Goal: Task Accomplishment & Management: Manage account settings

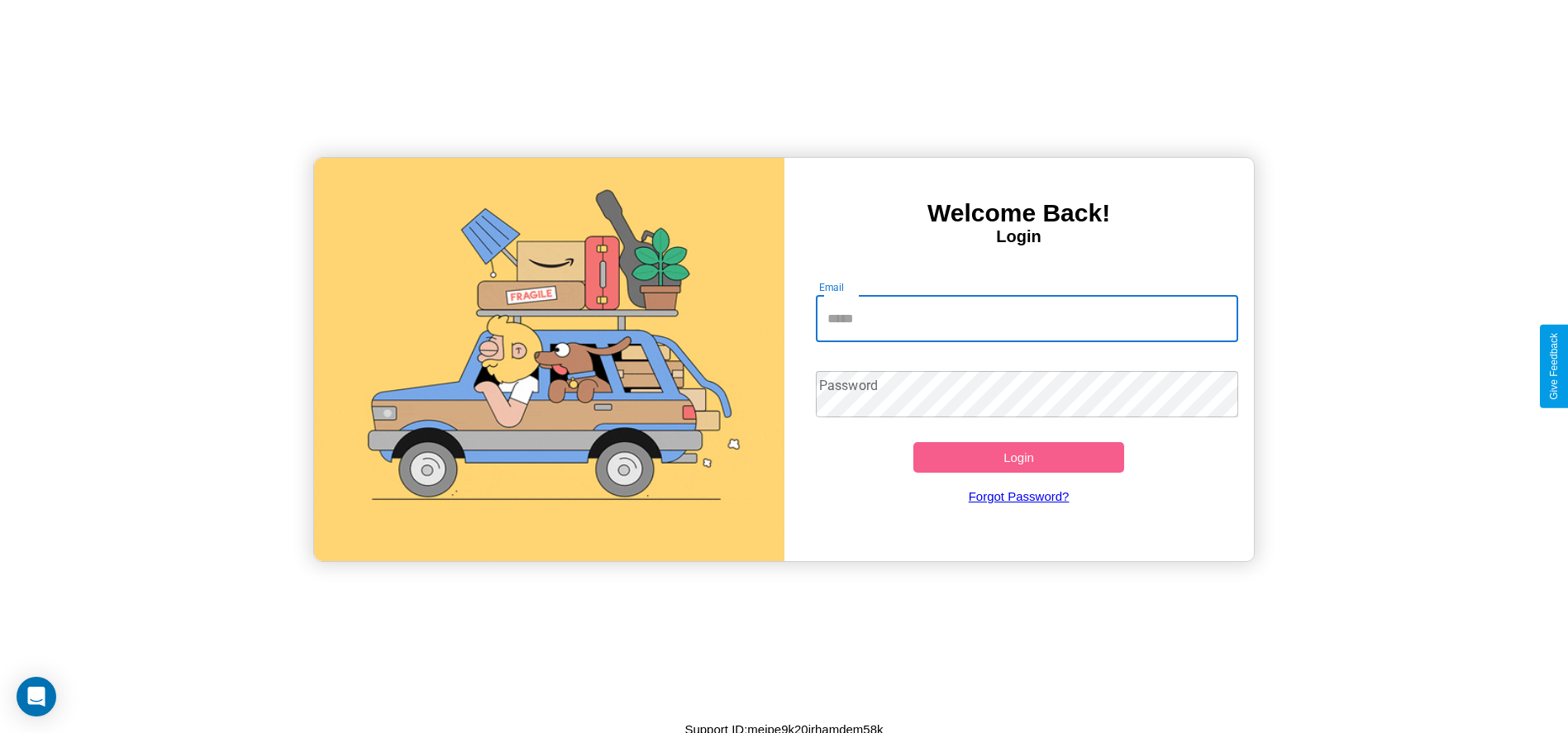
click at [1026, 319] on input "Email" at bounding box center [1027, 319] width 423 height 47
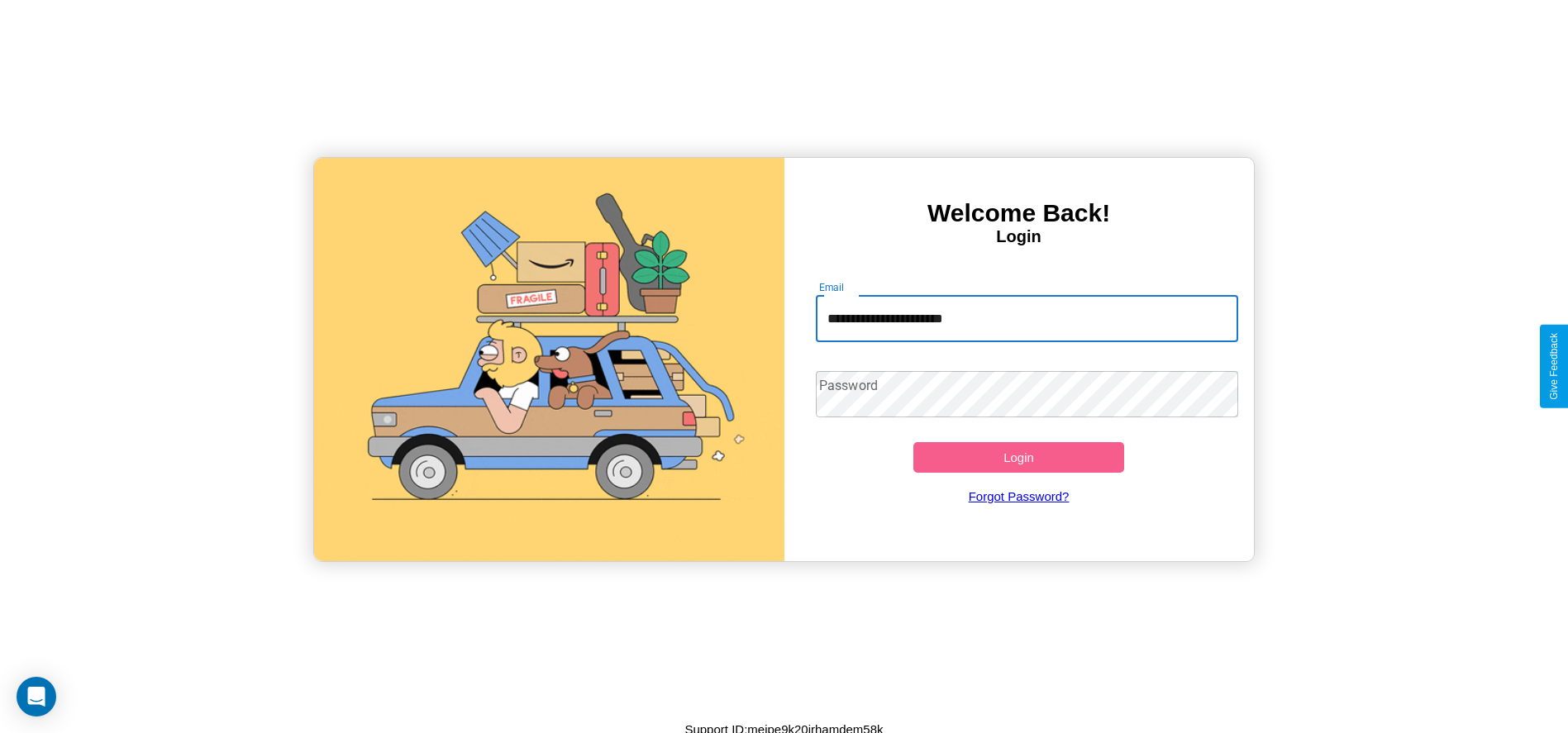
type input "**********"
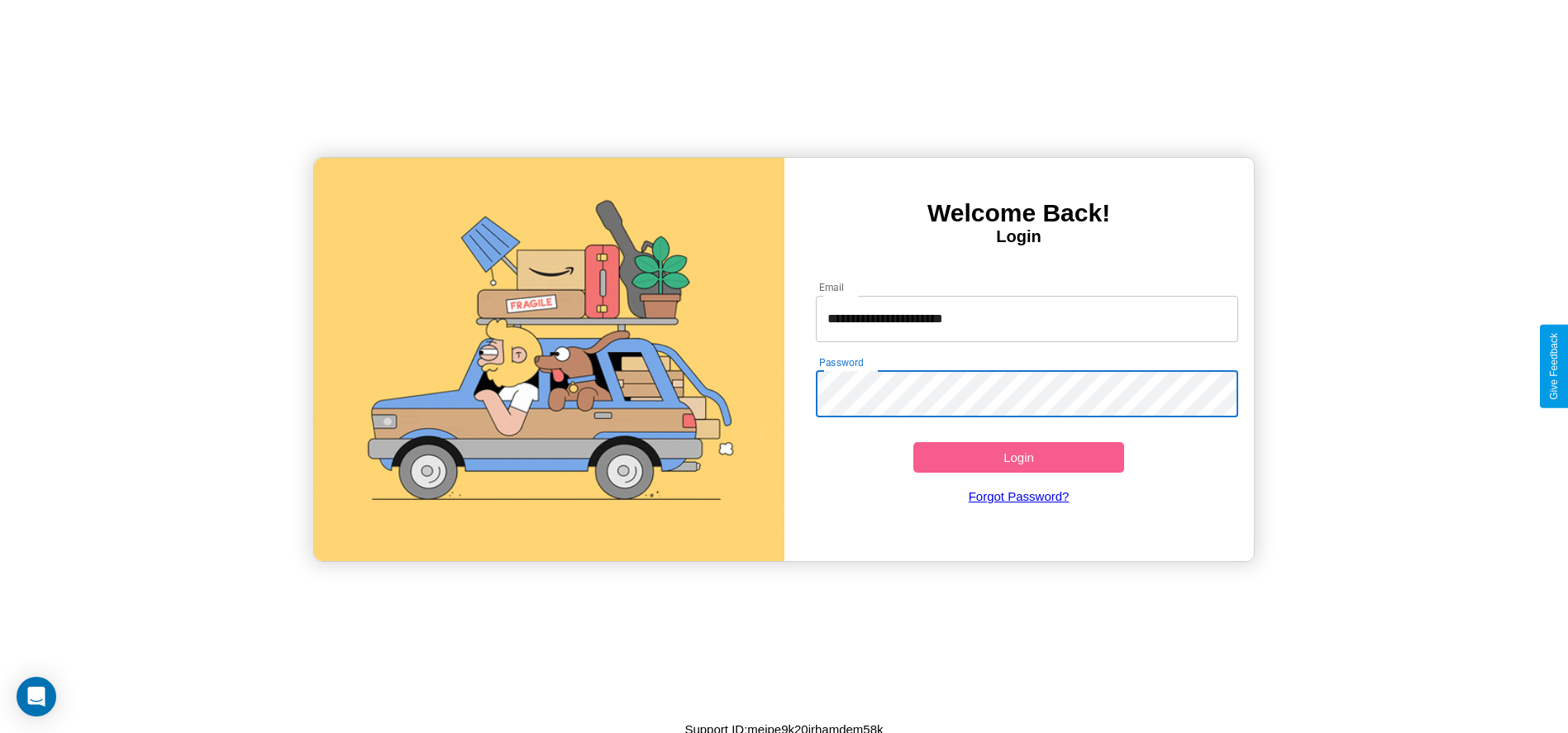
click at [1018, 458] on button "Login" at bounding box center [1019, 458] width 211 height 31
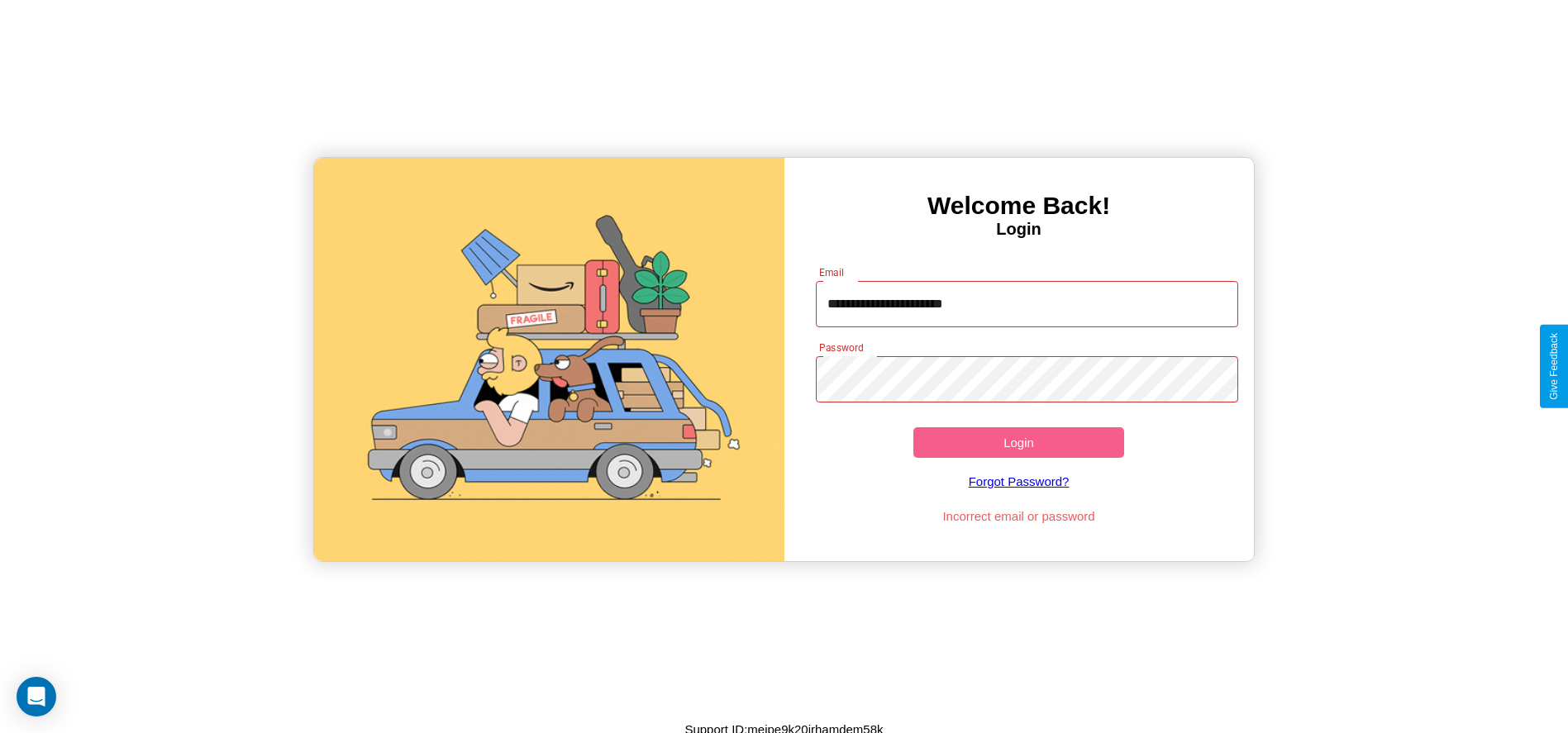
click at [1018, 443] on button "Login" at bounding box center [1019, 443] width 211 height 31
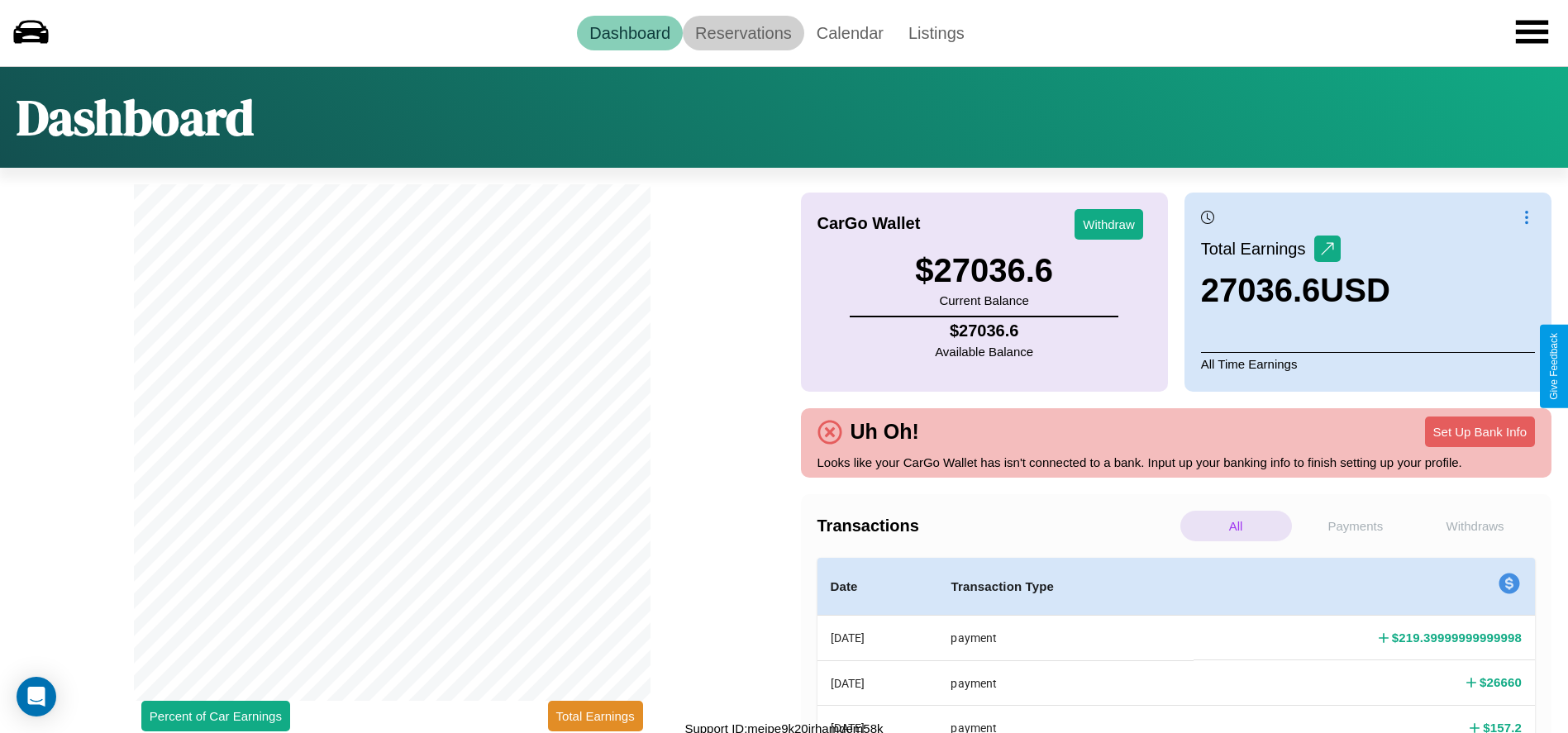
click at [743, 32] on link "Reservations" at bounding box center [744, 33] width 121 height 35
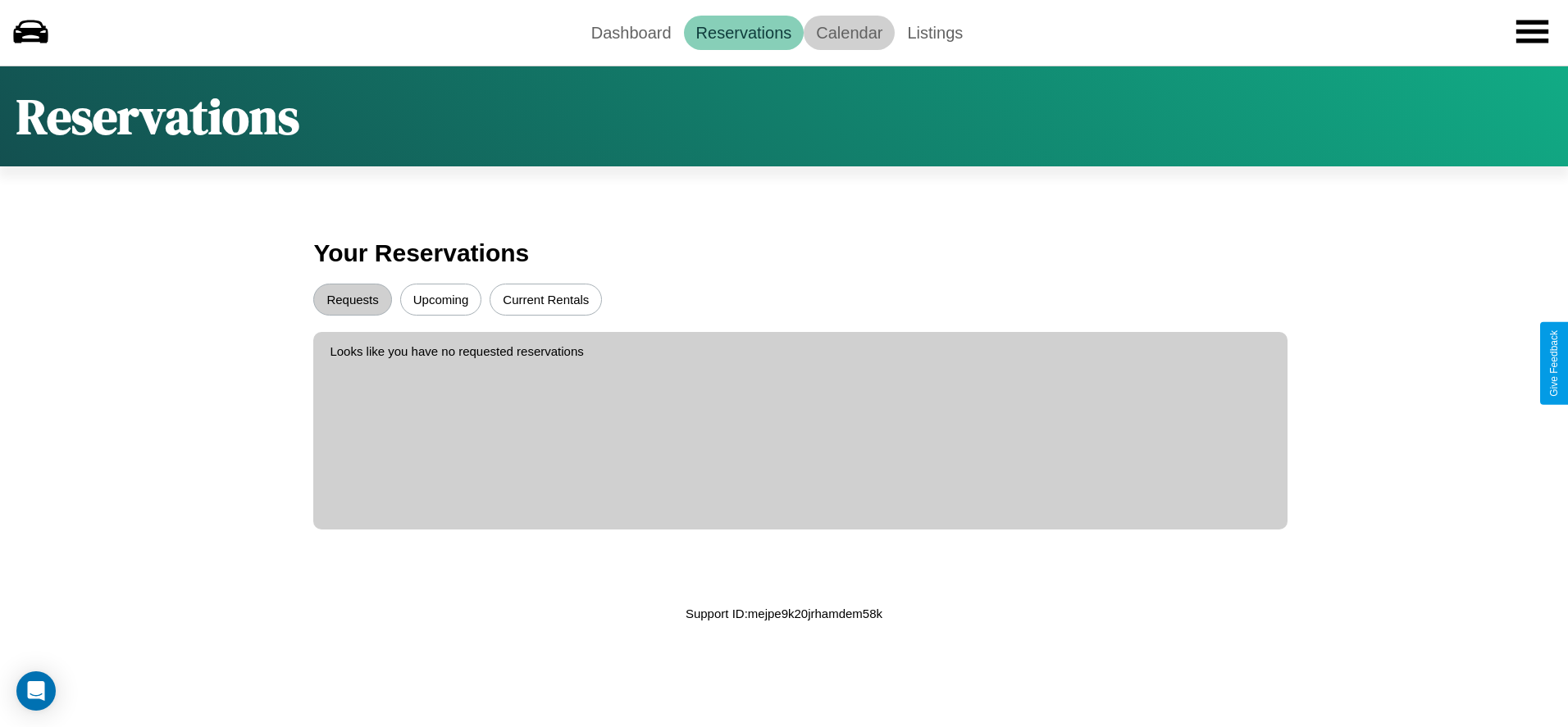
click at [849, 32] on link "Calendar" at bounding box center [849, 33] width 91 height 35
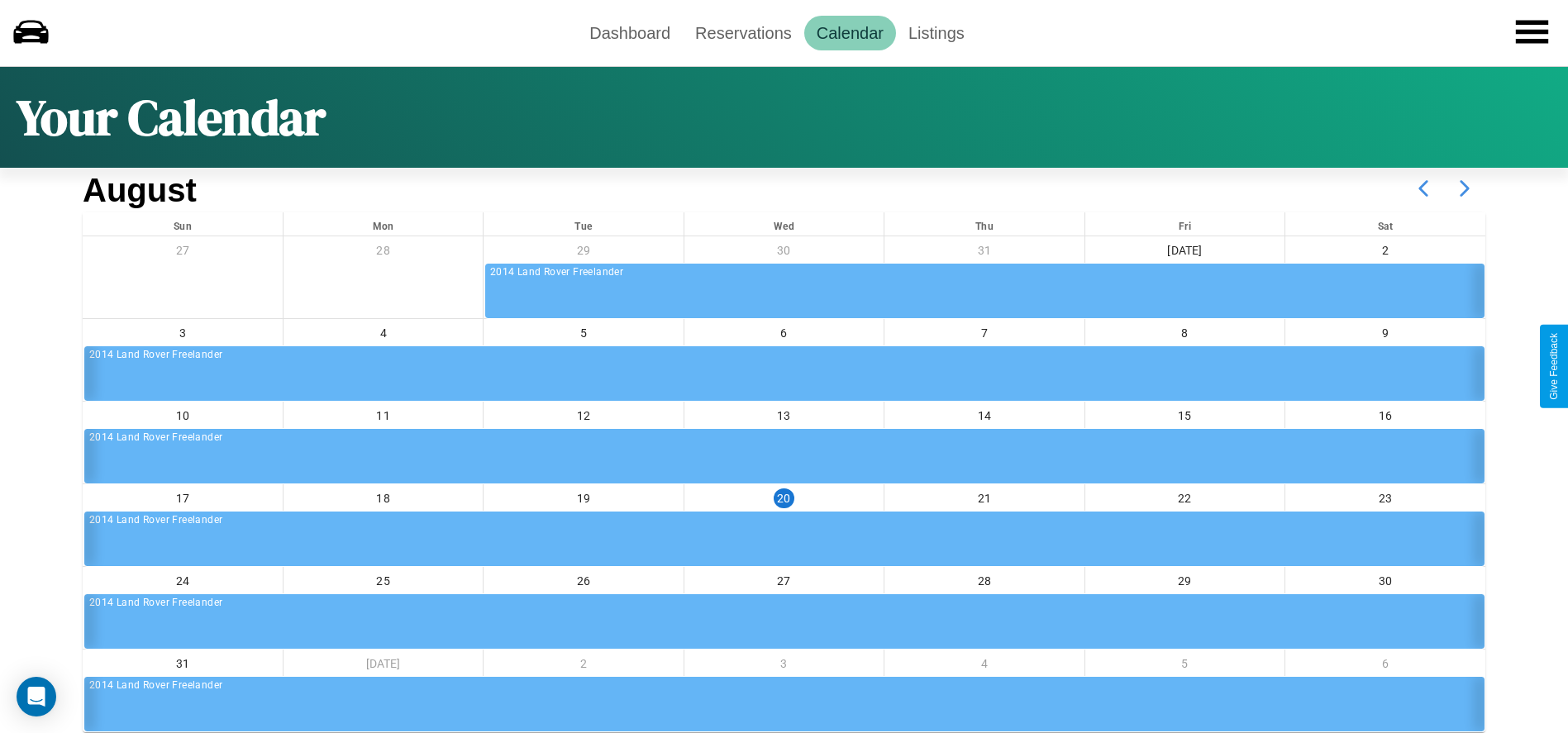
click at [1465, 189] on icon at bounding box center [1465, 189] width 42 height 42
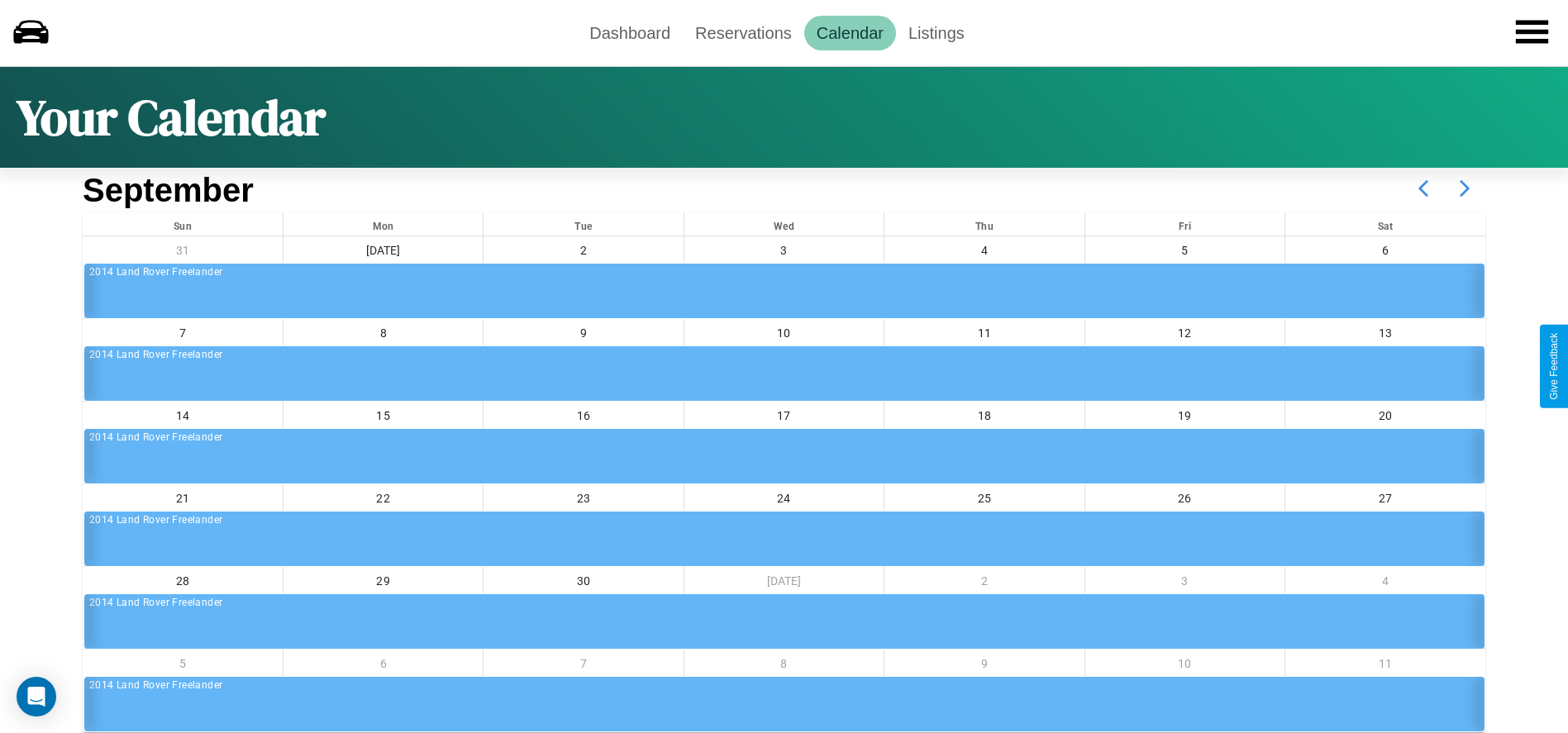
click at [1465, 189] on icon at bounding box center [1465, 189] width 42 height 42
click at [630, 32] on link "Dashboard" at bounding box center [630, 33] width 106 height 35
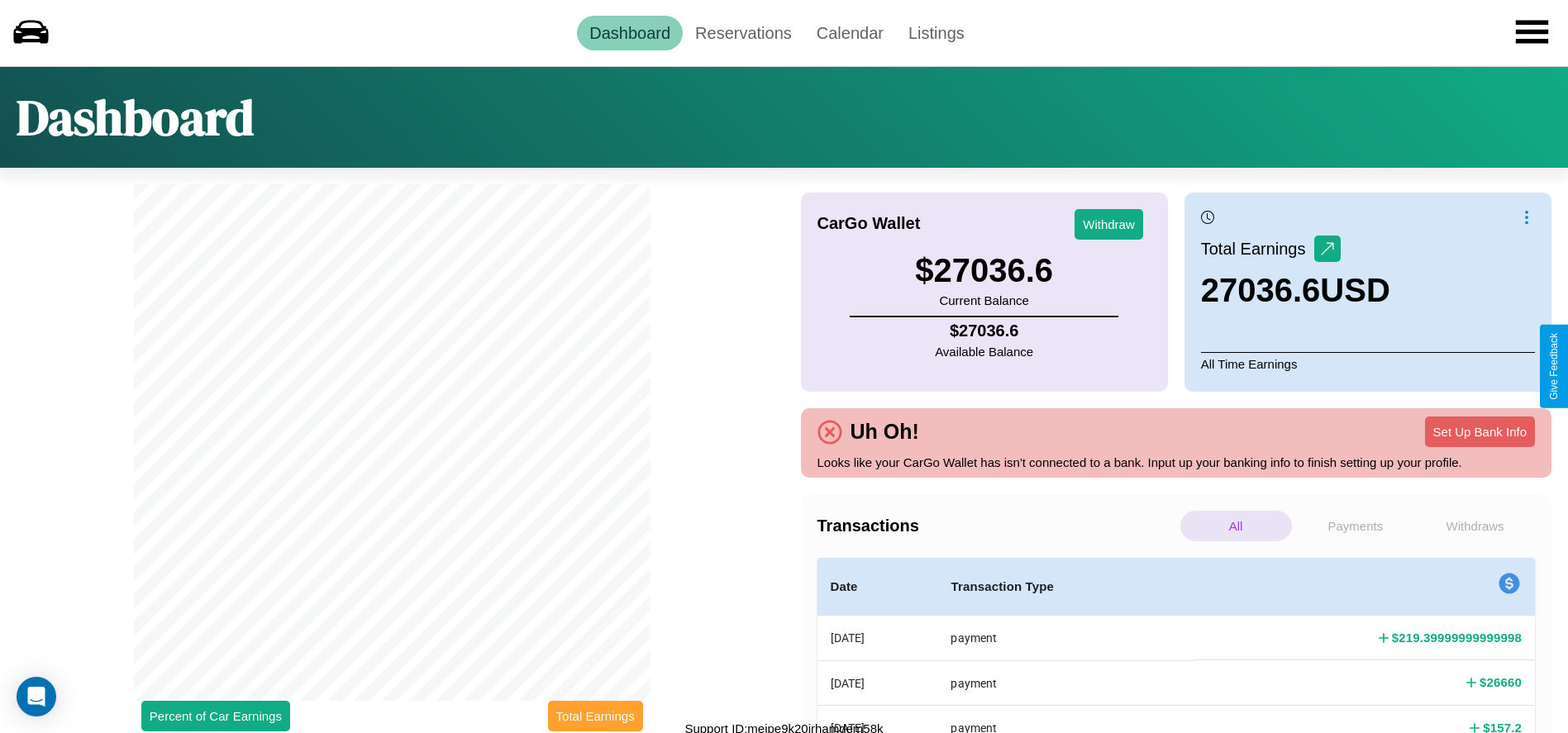
click at [596, 716] on button "Total Earnings" at bounding box center [596, 716] width 95 height 31
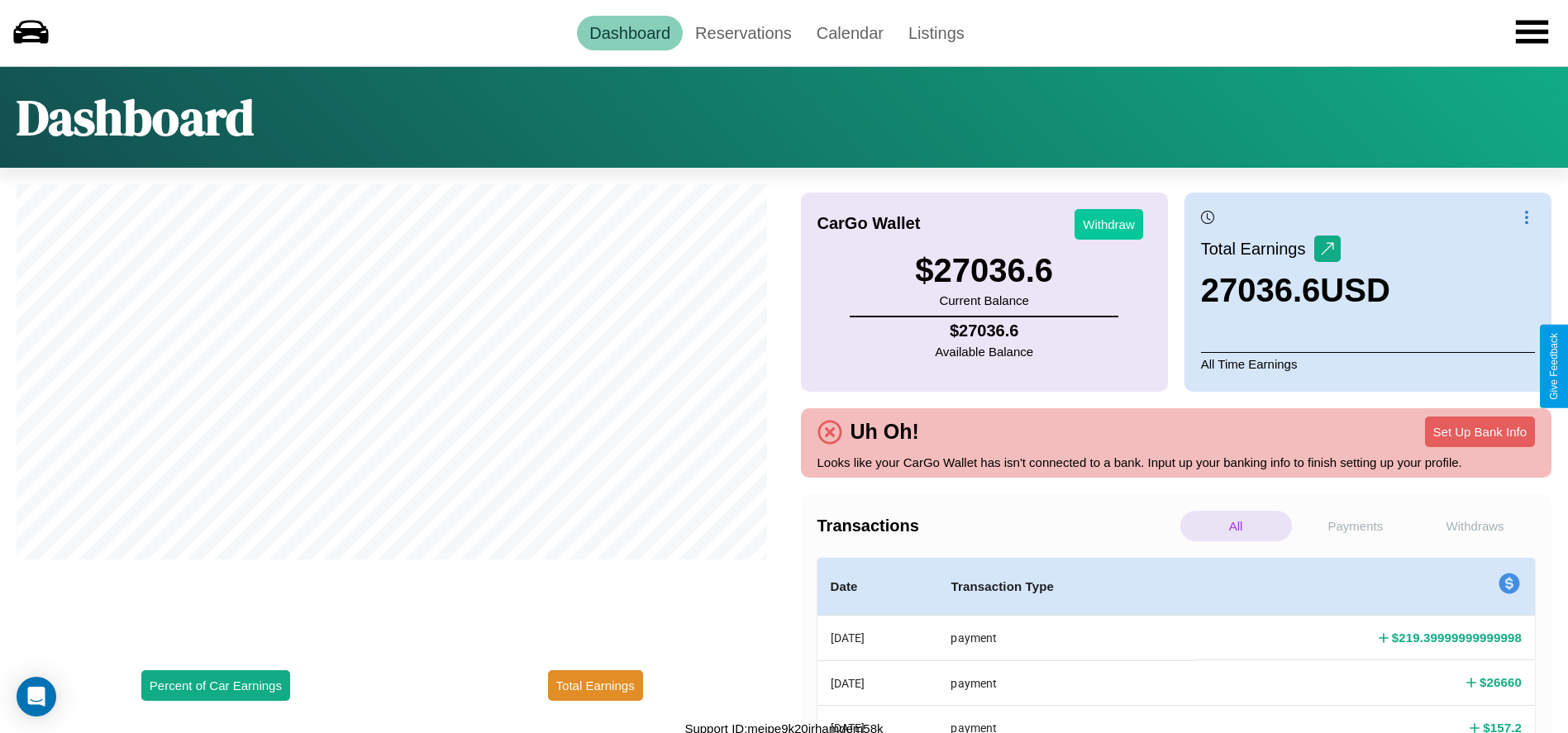
click at [1109, 224] on button "Withdraw" at bounding box center [1109, 224] width 68 height 31
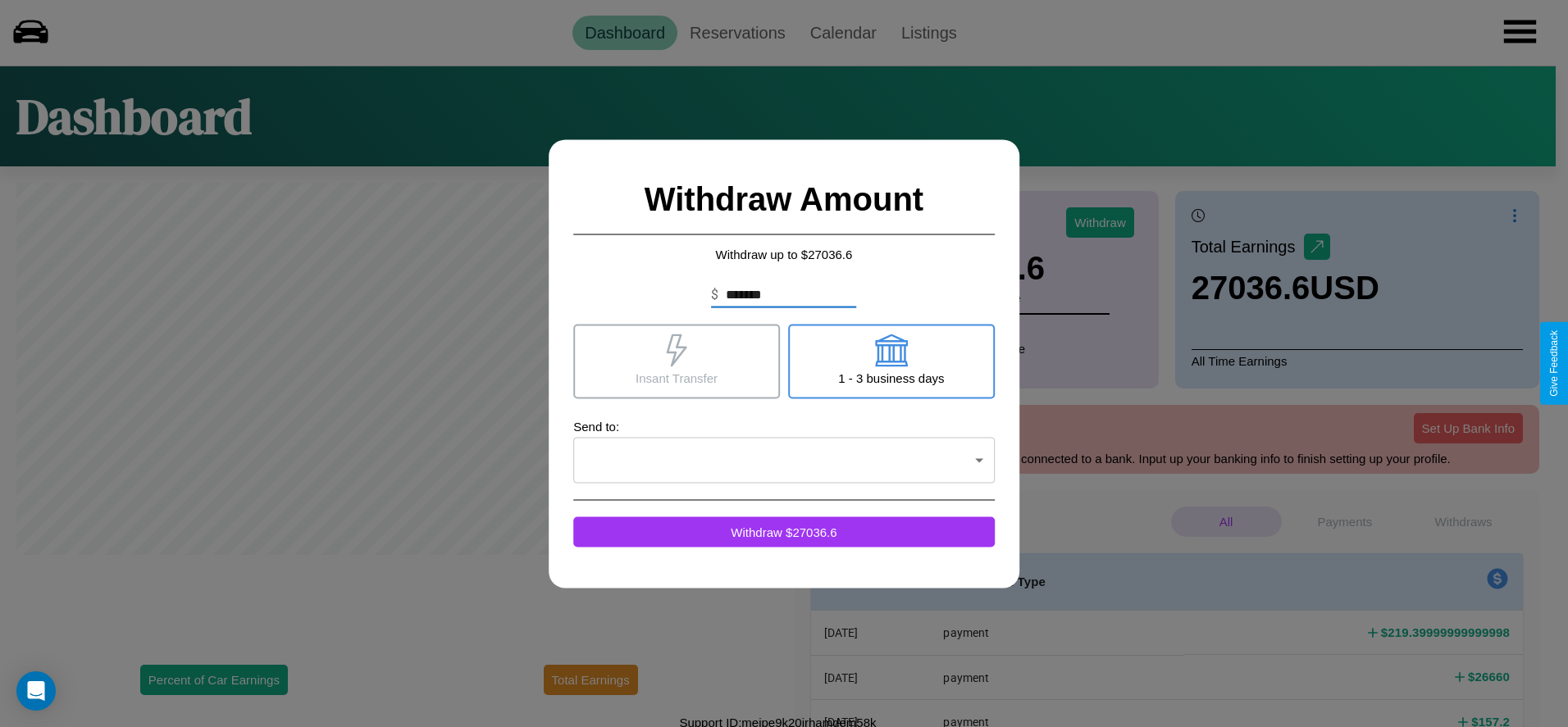
click at [677, 361] on icon at bounding box center [677, 350] width 33 height 33
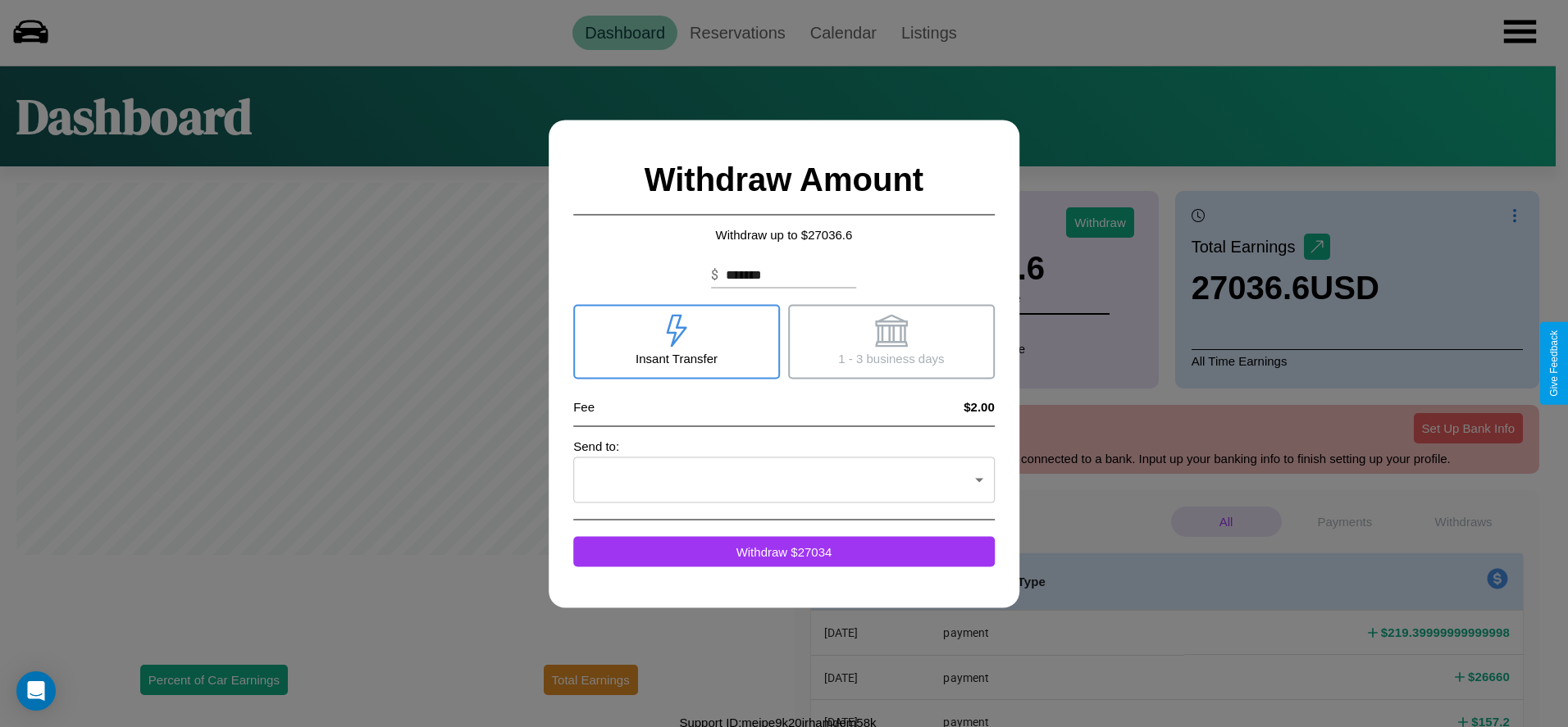
click at [890, 341] on icon at bounding box center [891, 331] width 33 height 33
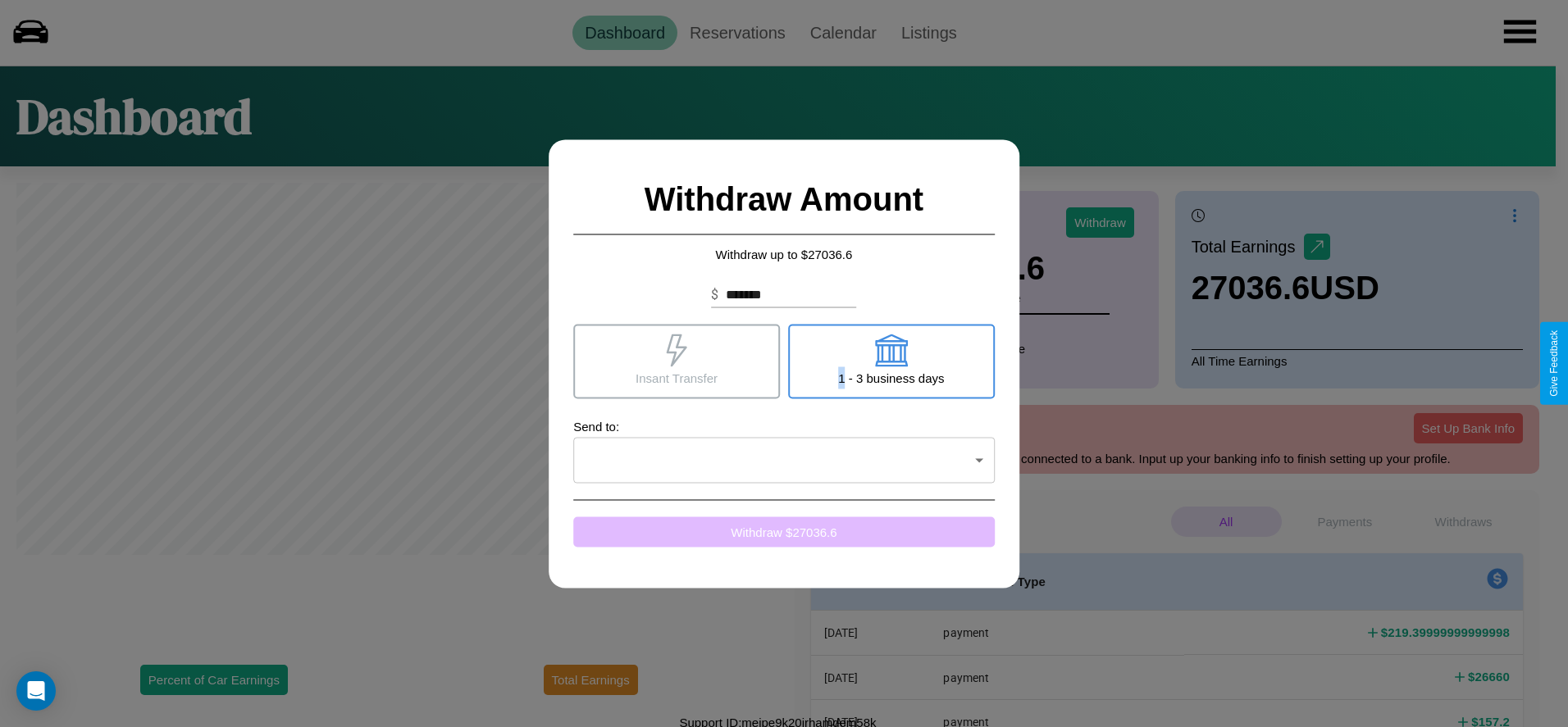
click at [784, 531] on button "Withdraw $ 27036.6" at bounding box center [784, 531] width 422 height 31
